Goal: Task Accomplishment & Management: Manage account settings

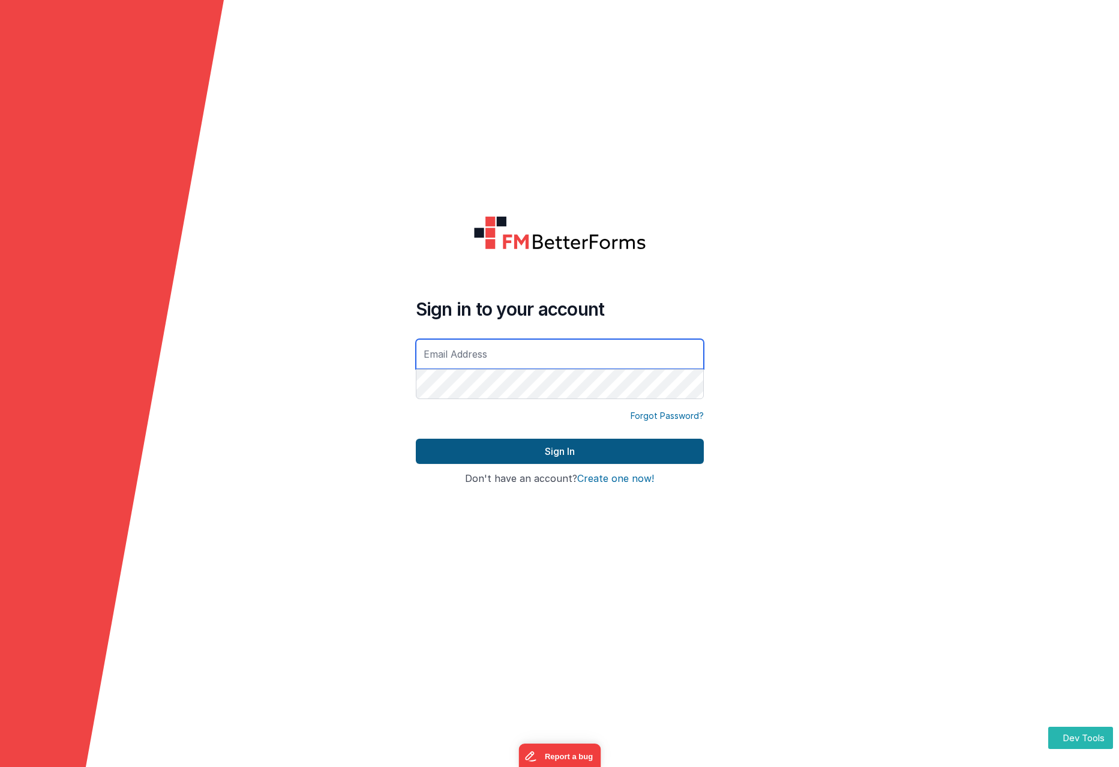
type input "[PERSON_NAME][EMAIL_ADDRESS][DOMAIN_NAME]"
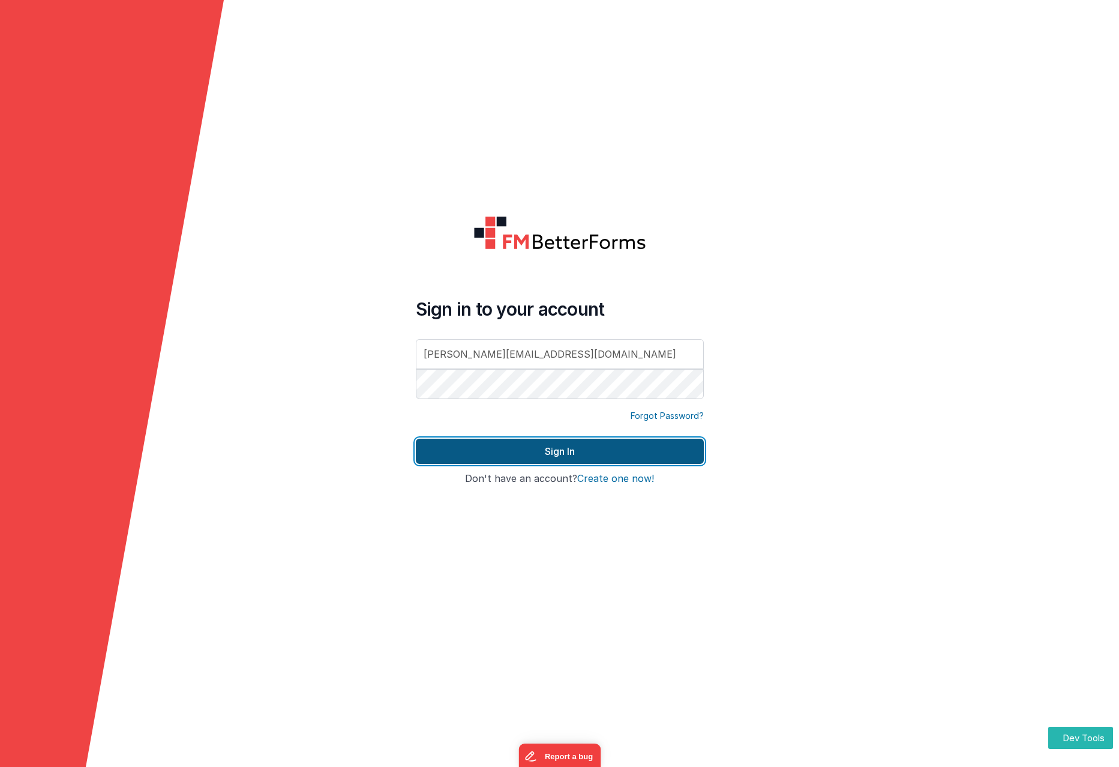
click at [591, 454] on button "Sign In" at bounding box center [560, 451] width 288 height 25
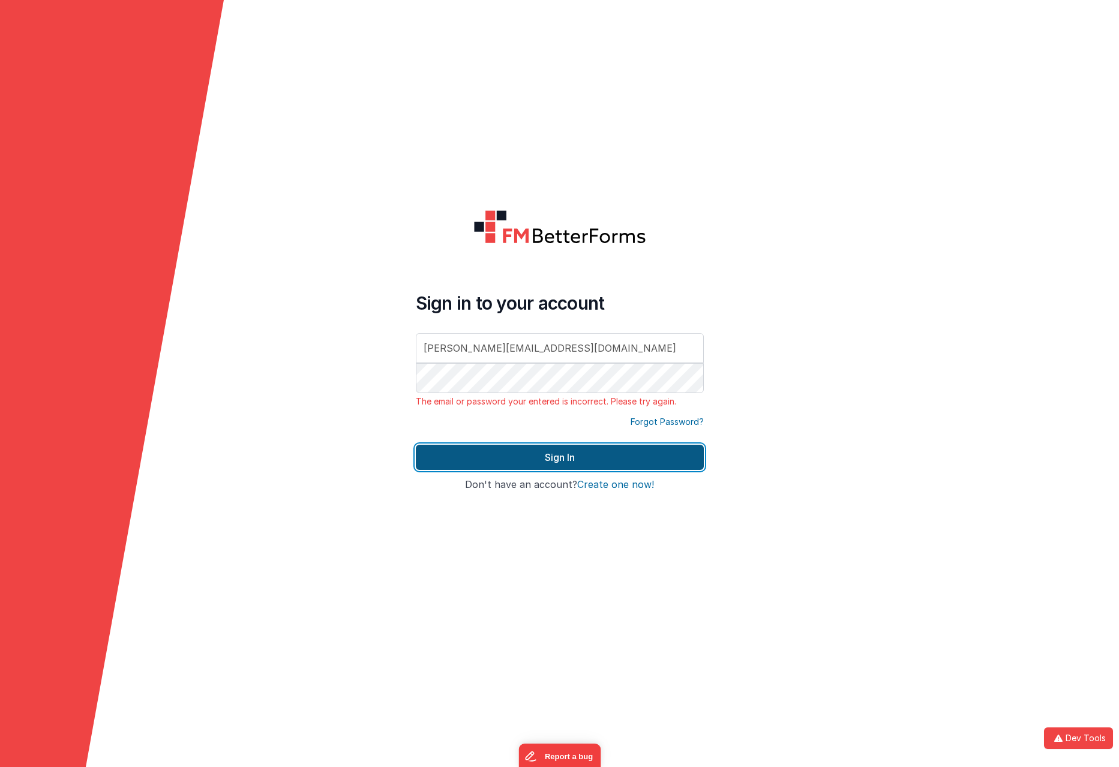
click at [565, 458] on button "Sign In" at bounding box center [560, 457] width 288 height 25
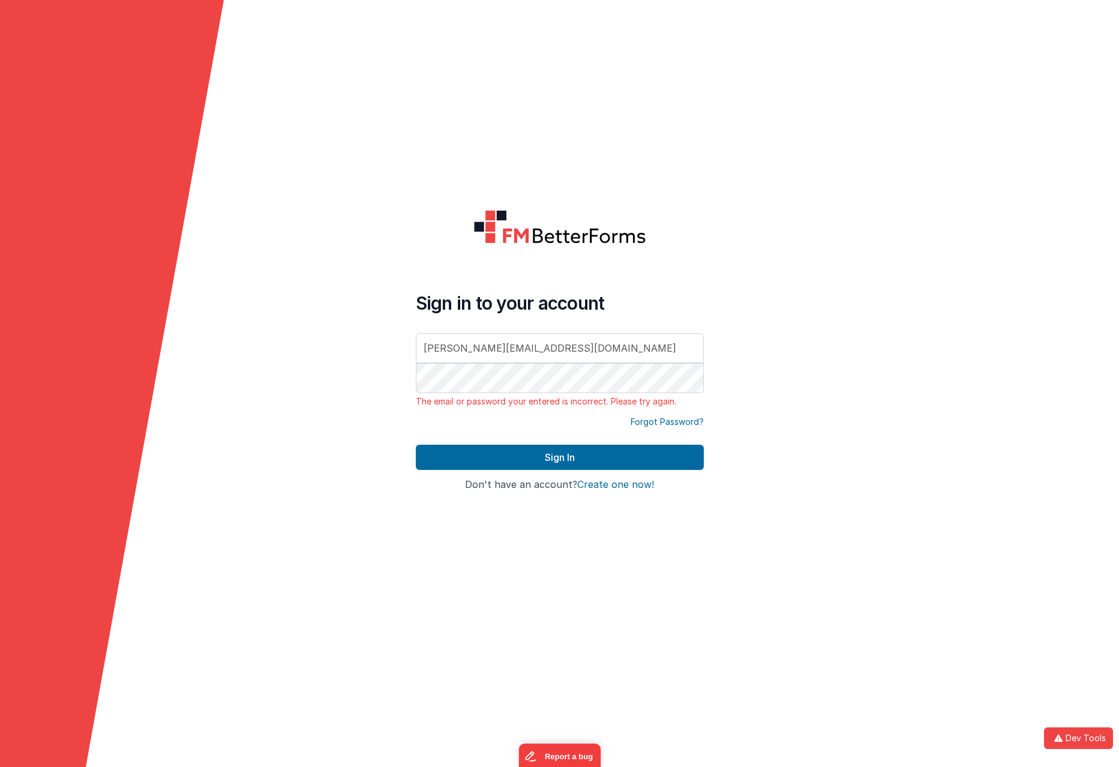
click at [668, 424] on link "Forgot Password?" at bounding box center [667, 422] width 73 height 12
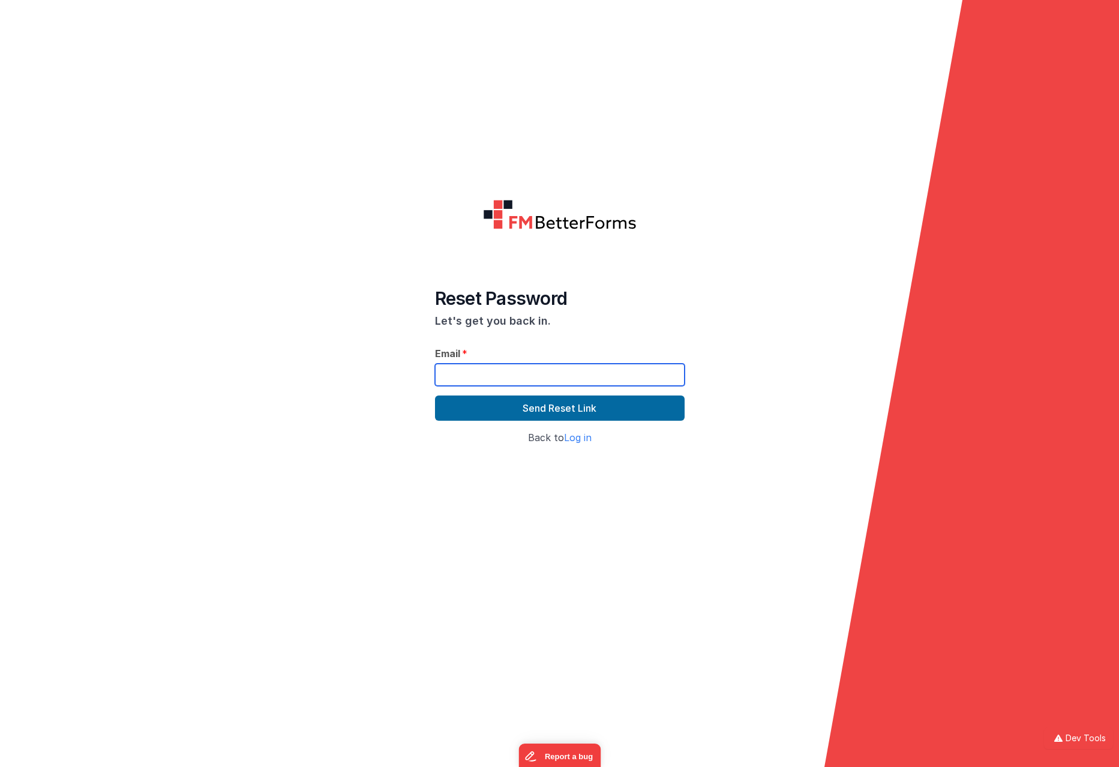
click at [505, 365] on input "text" at bounding box center [560, 375] width 250 height 22
paste input "[PERSON_NAME][EMAIL_ADDRESS][DOMAIN_NAME]"
type input "[PERSON_NAME][EMAIL_ADDRESS][DOMAIN_NAME]"
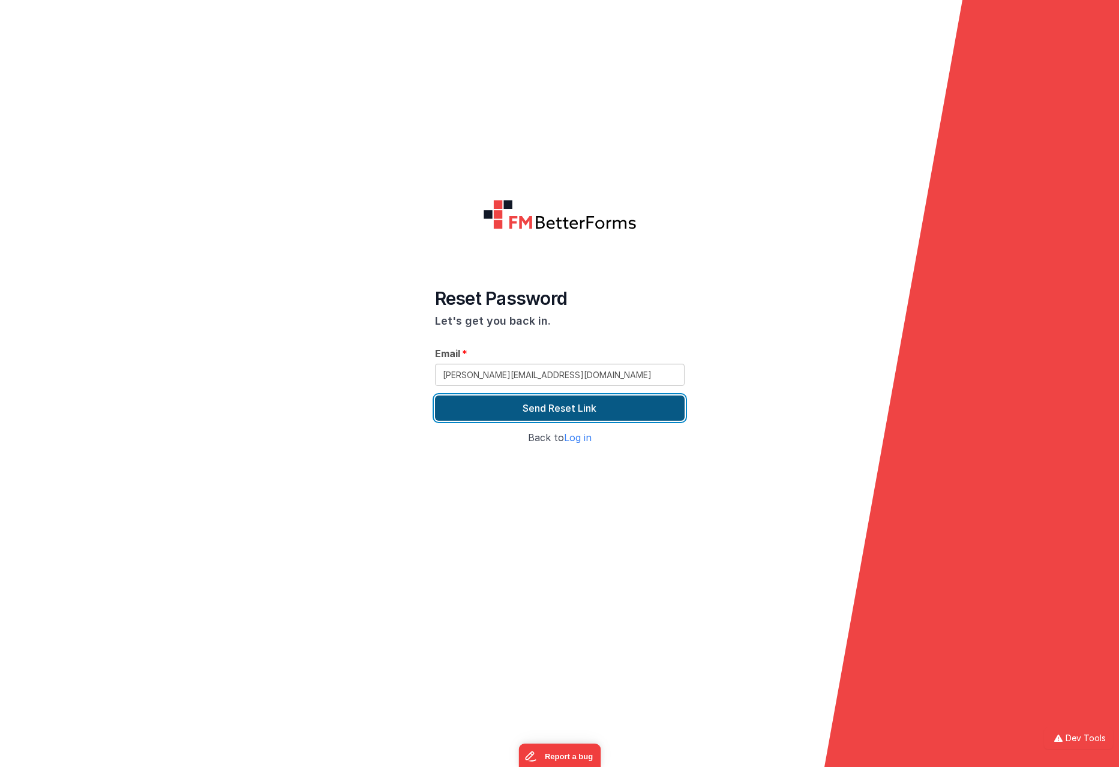
click at [544, 407] on button "Send Reset Link" at bounding box center [560, 407] width 250 height 25
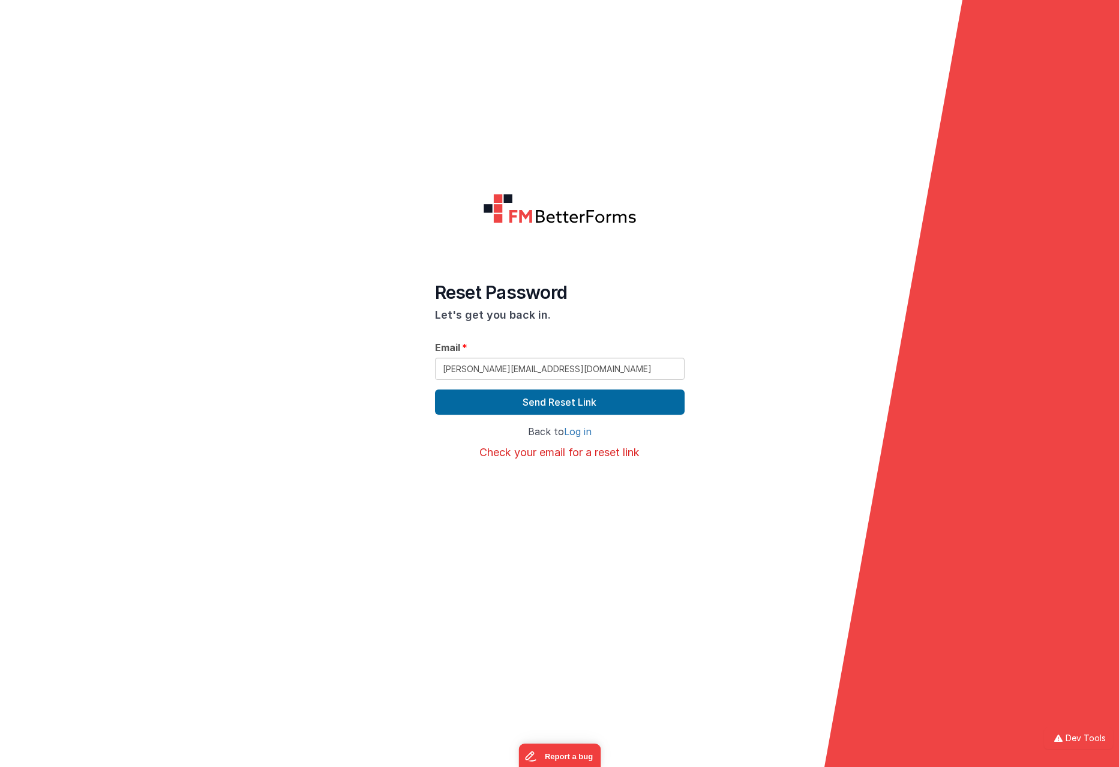
click at [573, 430] on link "Log in" at bounding box center [578, 431] width 28 height 12
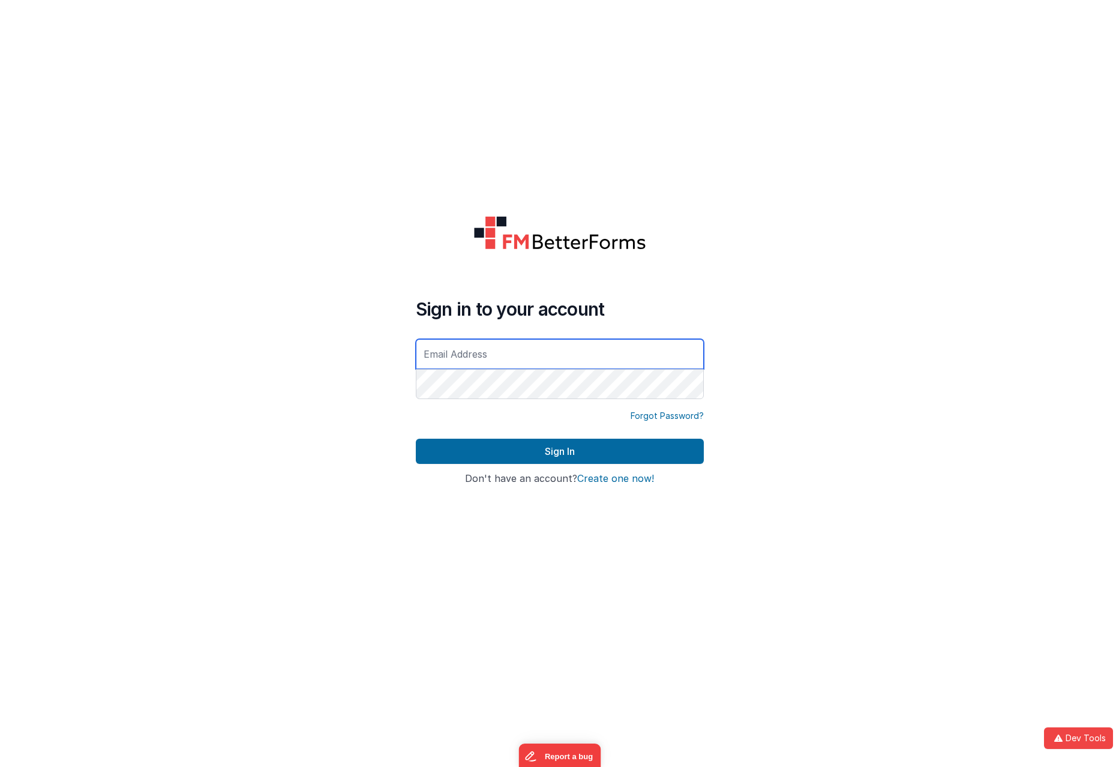
type input "[PERSON_NAME][EMAIL_ADDRESS][DOMAIN_NAME]"
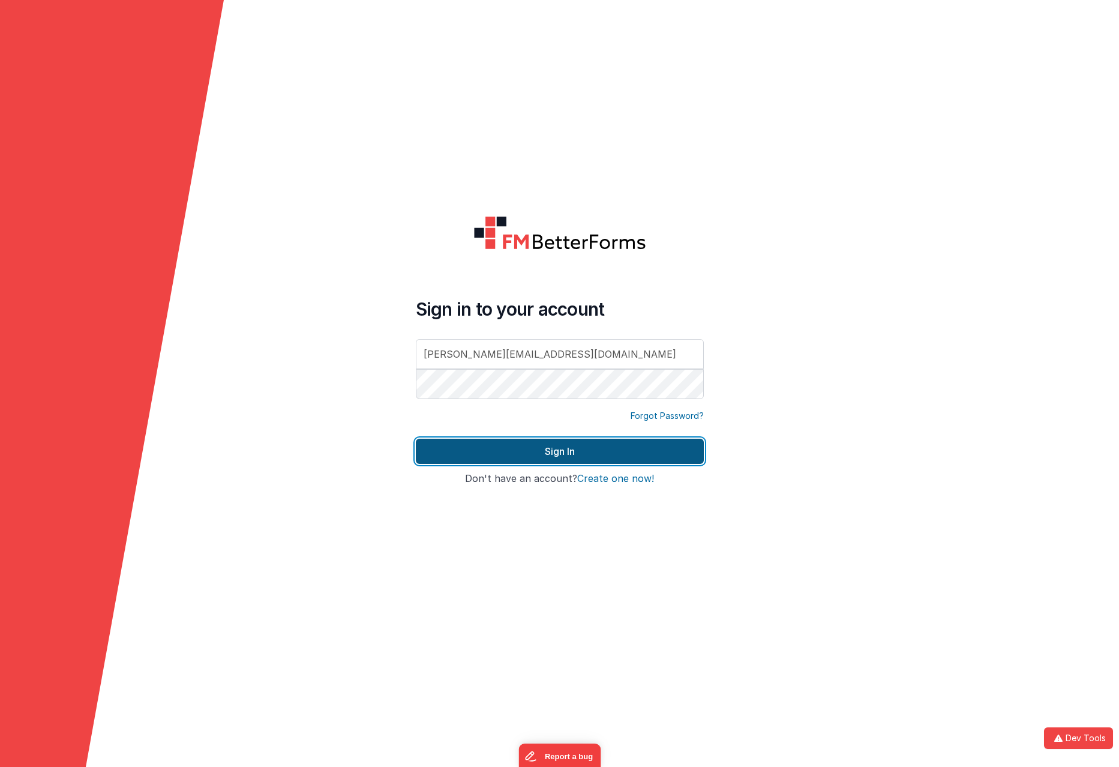
click at [551, 454] on button "Sign In" at bounding box center [560, 451] width 288 height 25
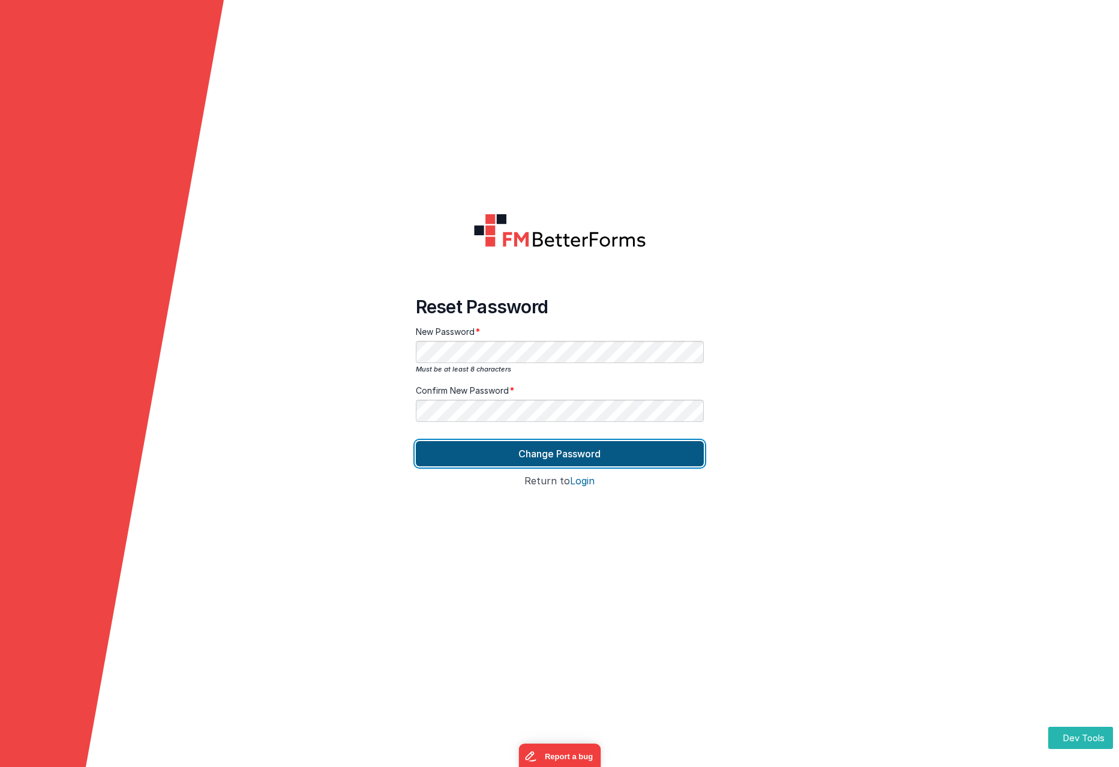
click at [592, 455] on button "Change Password" at bounding box center [560, 453] width 288 height 25
click at [572, 448] on button "Change Password" at bounding box center [560, 453] width 288 height 25
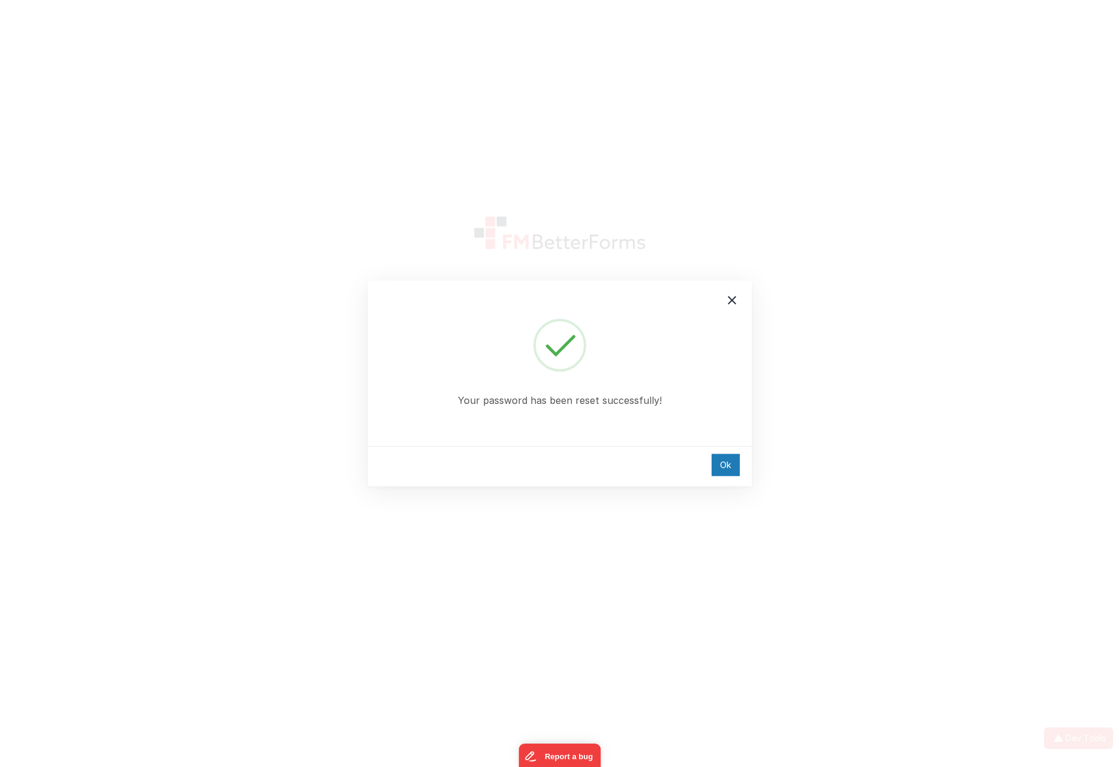
type input "[PERSON_NAME][EMAIL_ADDRESS][DOMAIN_NAME]"
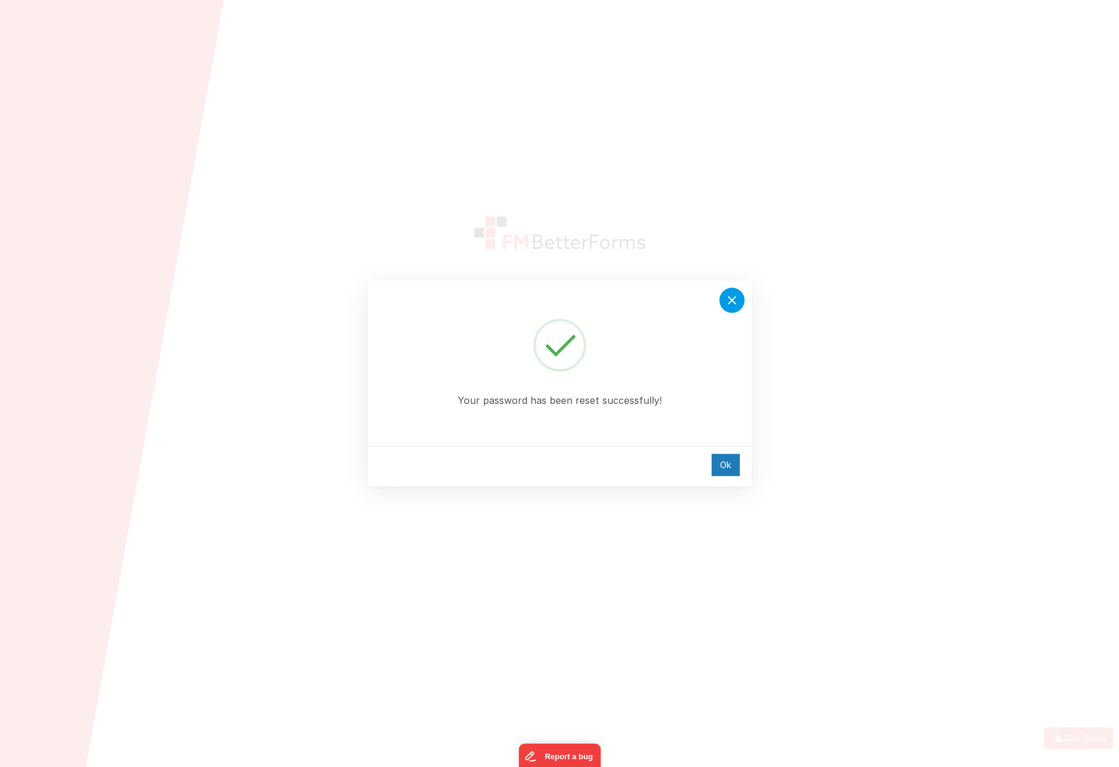
click at [728, 304] on icon at bounding box center [732, 300] width 8 height 8
